Goal: Task Accomplishment & Management: Manage account settings

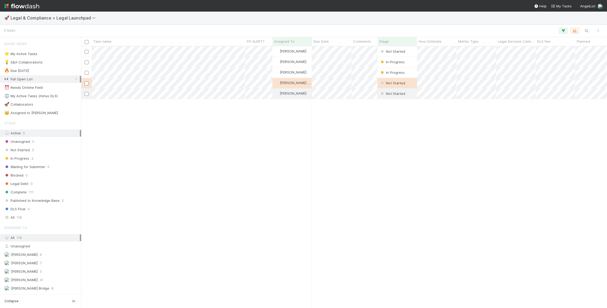
scroll to position [262, 526]
click at [47, 189] on div "Complete 111" at bounding box center [42, 192] width 76 height 7
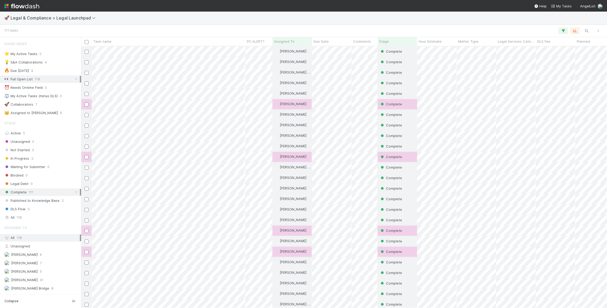
scroll to position [262, 526]
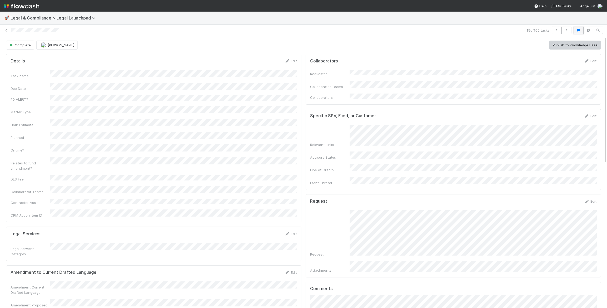
click at [579, 31] on icon "button" at bounding box center [578, 30] width 5 height 3
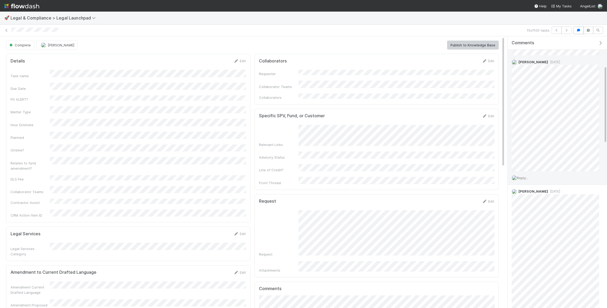
scroll to position [329, 0]
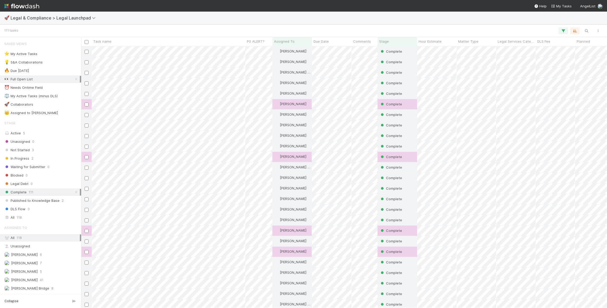
scroll to position [262, 526]
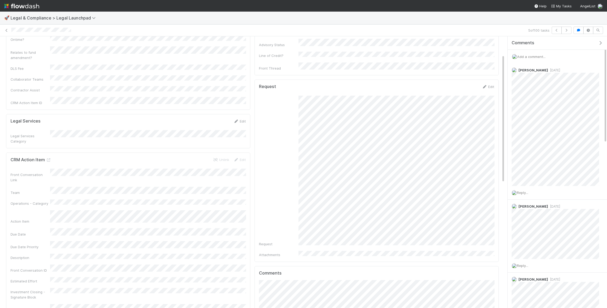
scroll to position [225, 0]
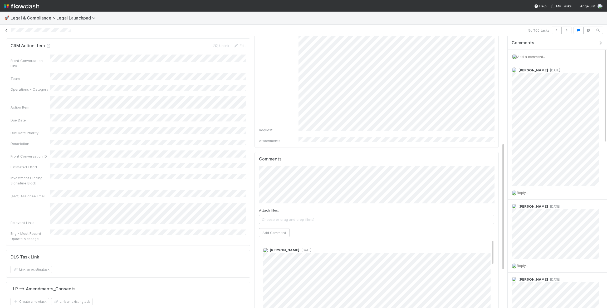
click at [6, 28] on link at bounding box center [6, 30] width 5 height 5
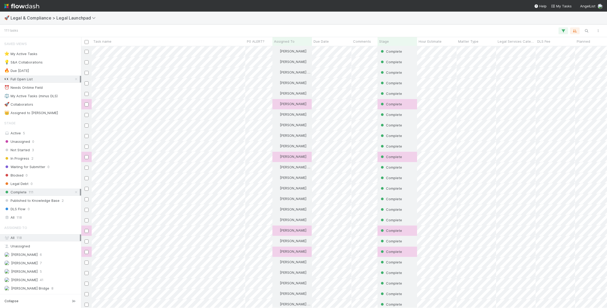
scroll to position [262, 526]
